Goal: Task Accomplishment & Management: Manage account settings

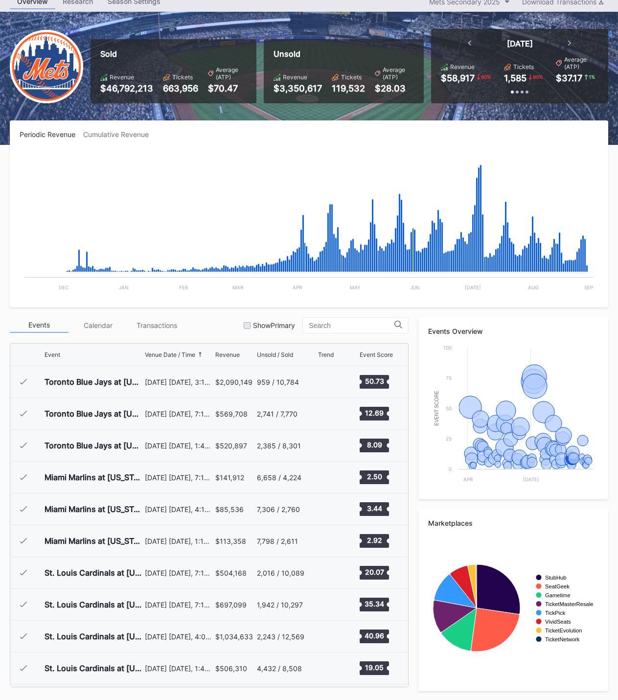
scroll to position [2164, 0]
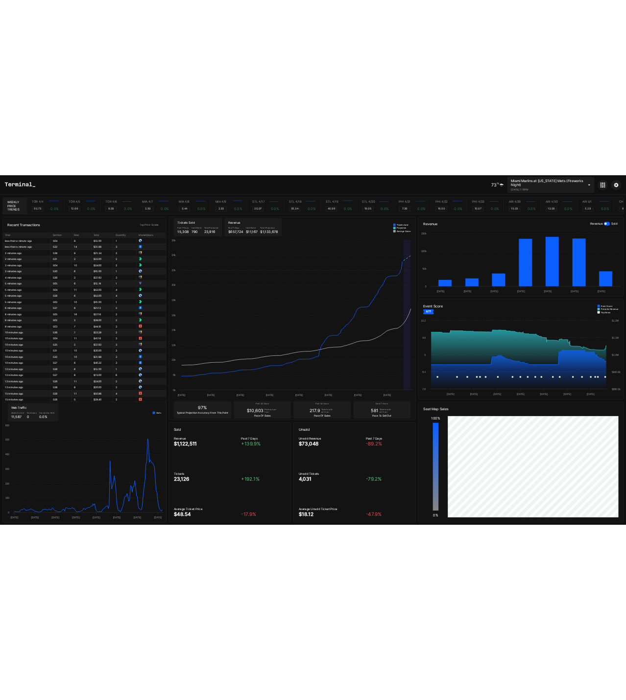
scroll to position [0, 4681]
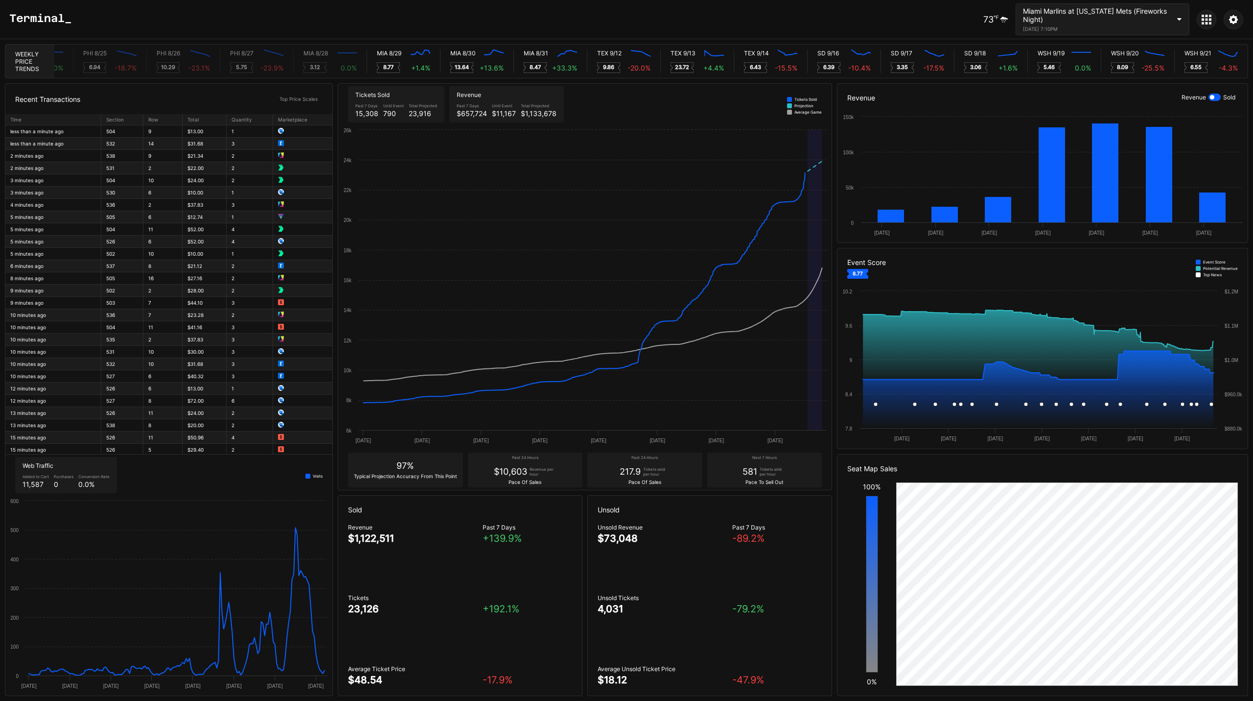
click at [1239, 22] on div at bounding box center [1234, 20] width 20 height 20
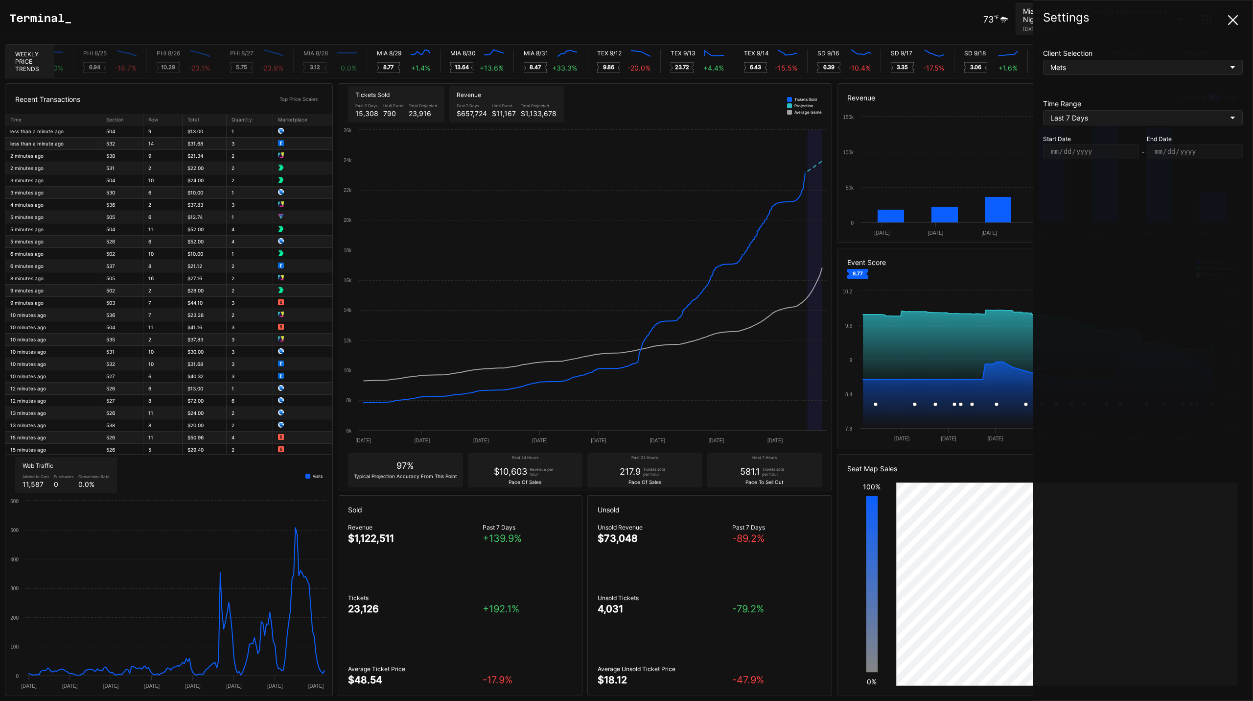
click at [1239, 20] on div at bounding box center [1233, 20] width 20 height 20
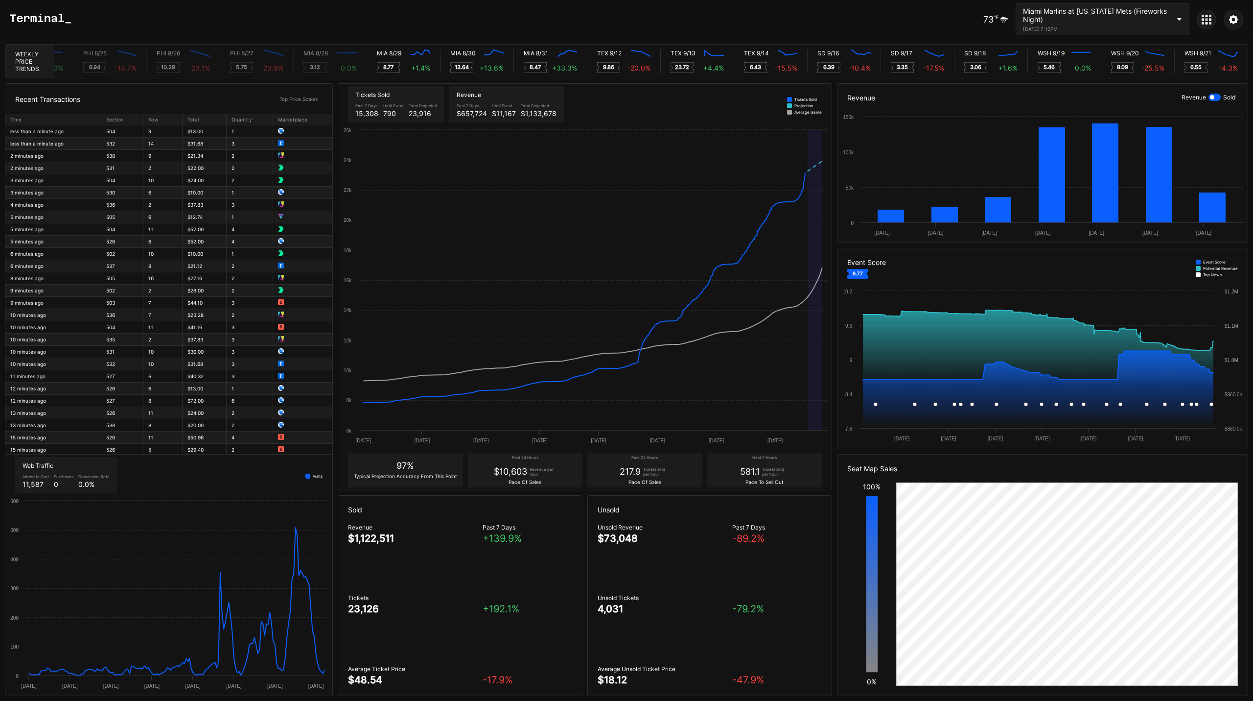
click at [1214, 22] on div at bounding box center [1207, 20] width 20 height 20
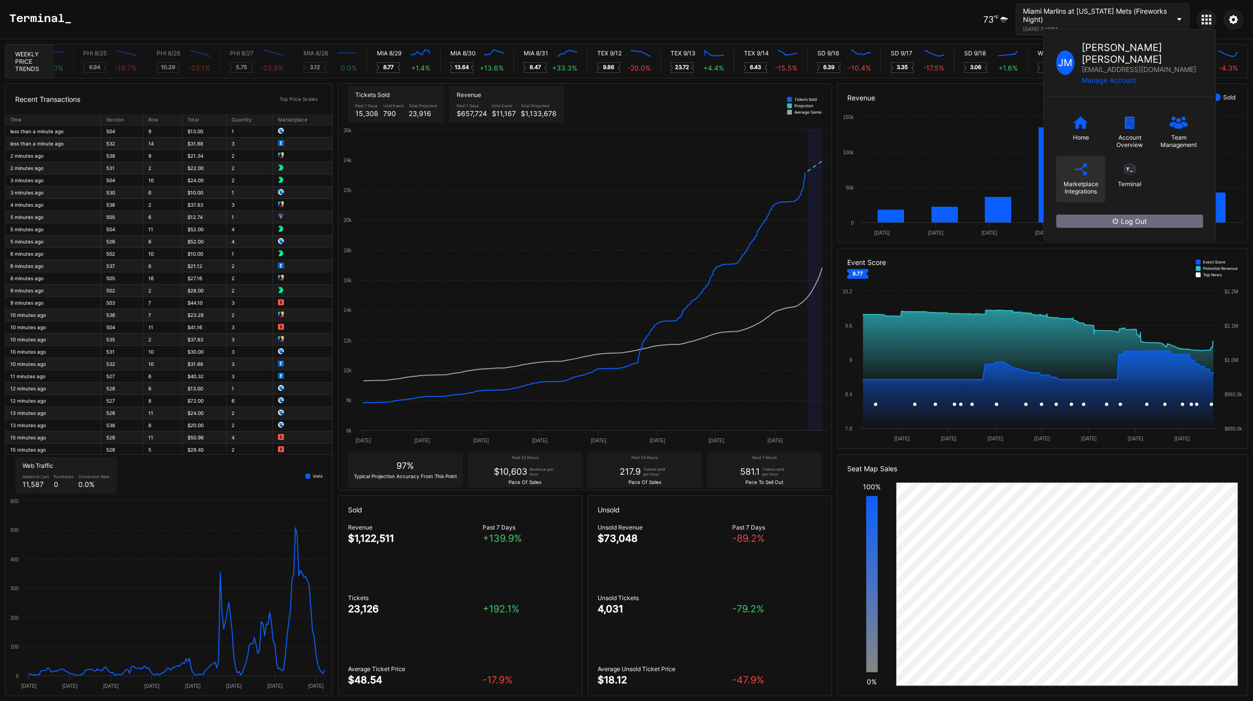
click at [1090, 161] on div "Marketplace Integrations" at bounding box center [1081, 179] width 49 height 47
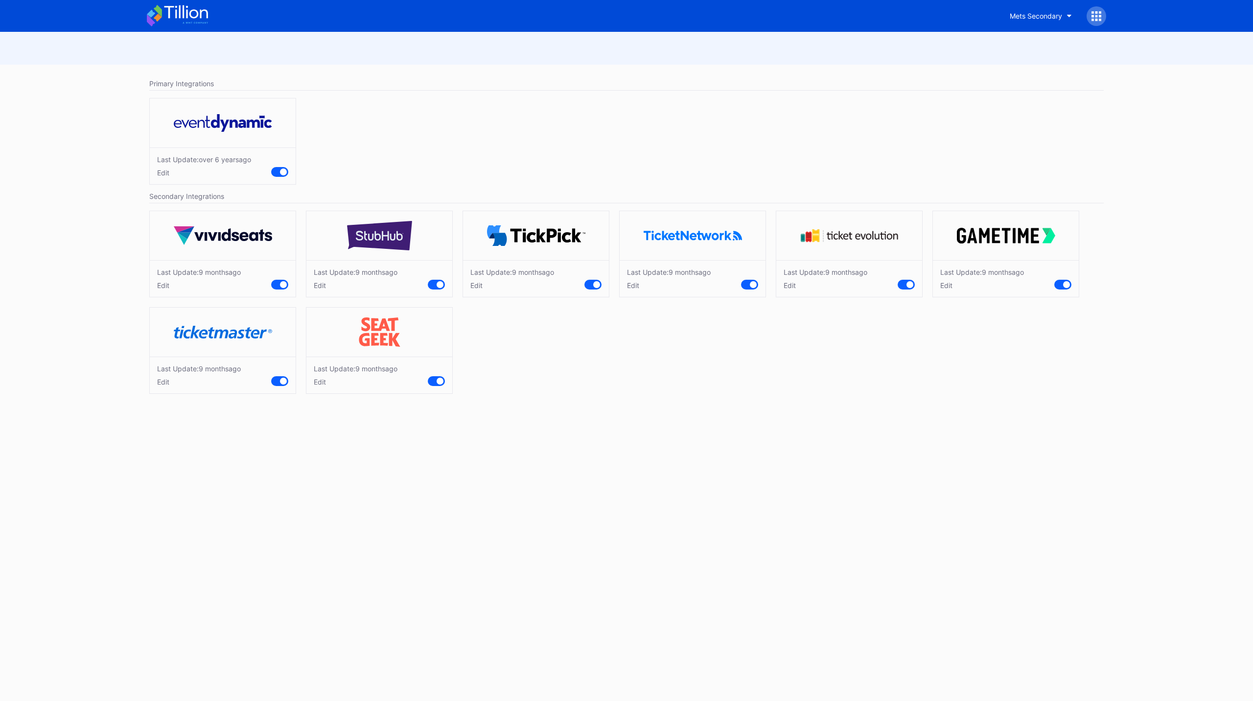
click at [946, 285] on div "Edit" at bounding box center [983, 285] width 84 height 8
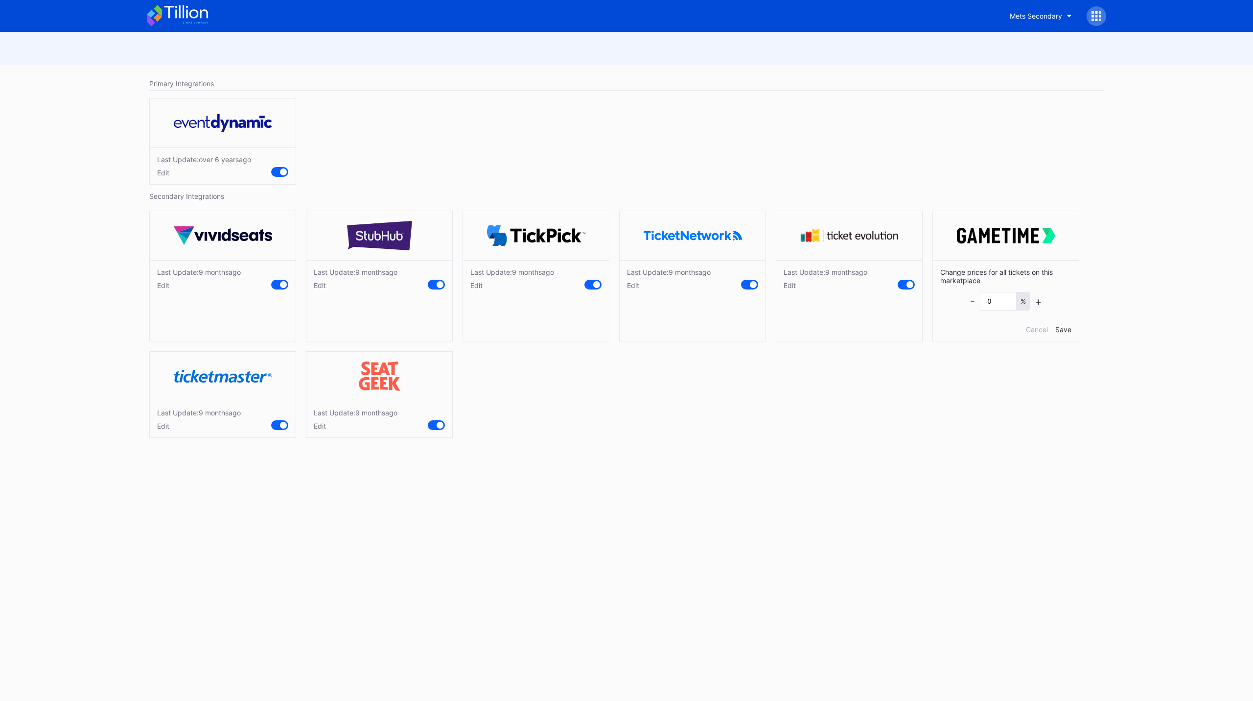
click at [794, 285] on div "Edit" at bounding box center [826, 285] width 84 height 8
click at [631, 285] on div "Edit" at bounding box center [669, 285] width 84 height 8
click at [482, 287] on div "Edit" at bounding box center [512, 285] width 84 height 8
click at [324, 286] on div "Edit" at bounding box center [356, 285] width 84 height 8
click at [164, 284] on div "Edit" at bounding box center [199, 285] width 84 height 8
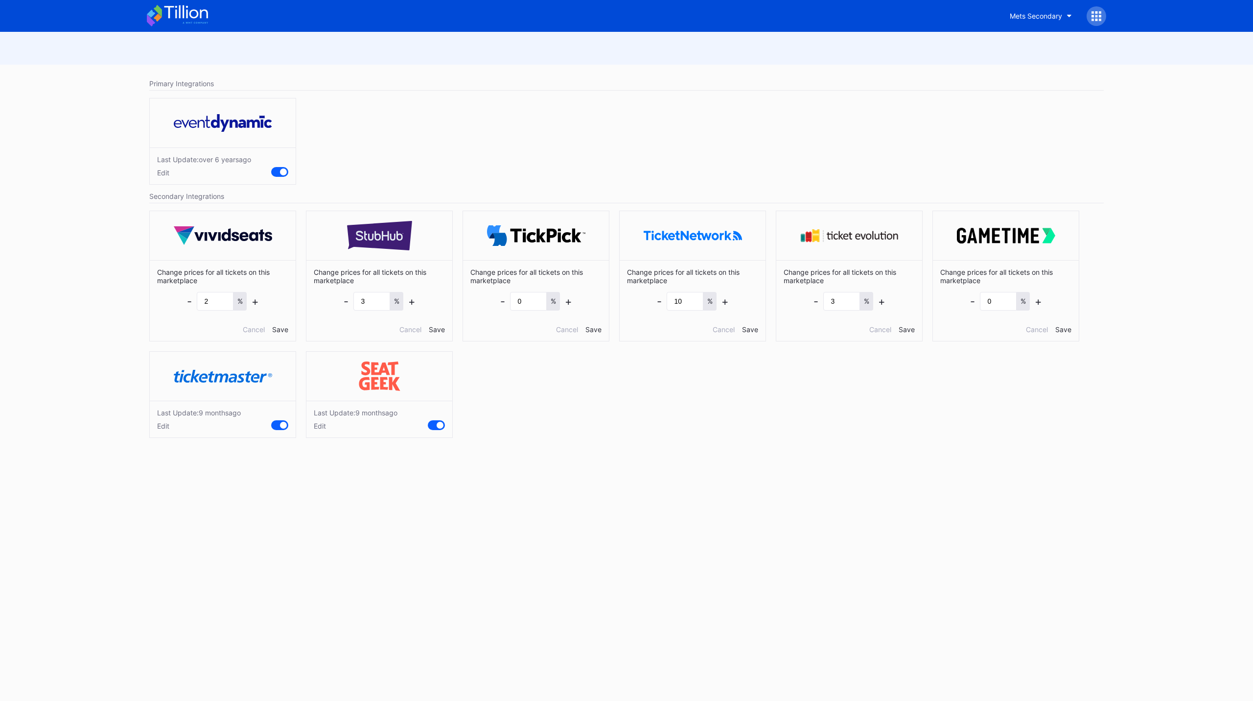
click at [160, 429] on div "Edit" at bounding box center [199, 426] width 84 height 8
click at [319, 429] on div "Edit" at bounding box center [356, 426] width 84 height 8
click at [516, 439] on div "Change prices for all tickets on this marketplace - 2 % + Cancel Save Change pr…" at bounding box center [626, 349] width 964 height 286
